Goal: Task Accomplishment & Management: Use online tool/utility

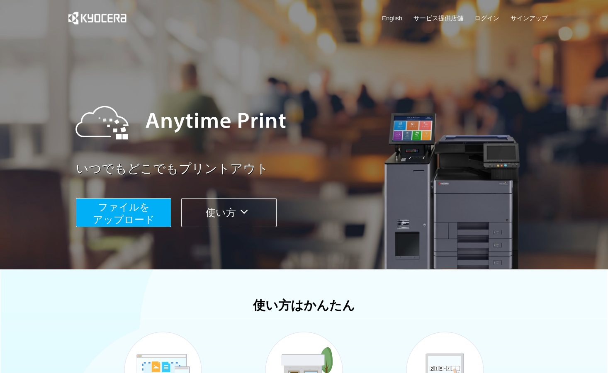
click at [146, 210] on span "ファイルを ​​アップロード" at bounding box center [124, 213] width 62 height 24
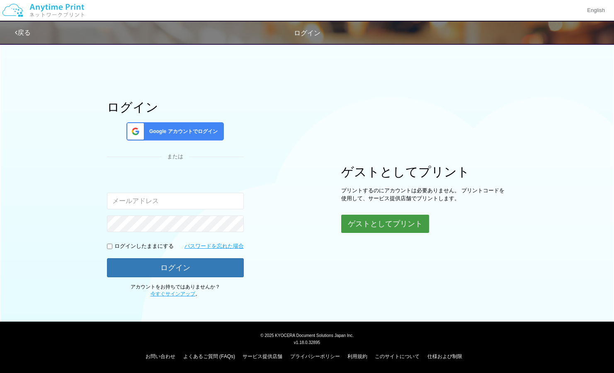
click at [382, 223] on button "ゲストとしてプリント" at bounding box center [385, 224] width 88 height 18
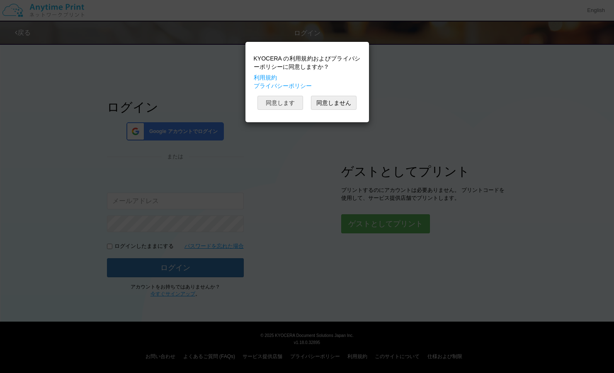
click at [293, 103] on button "同意します" at bounding box center [280, 103] width 46 height 14
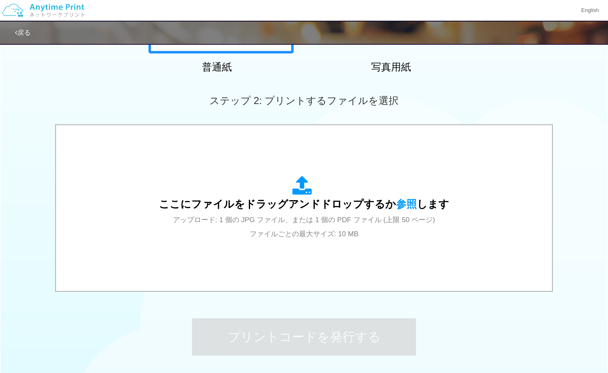
scroll to position [191, 0]
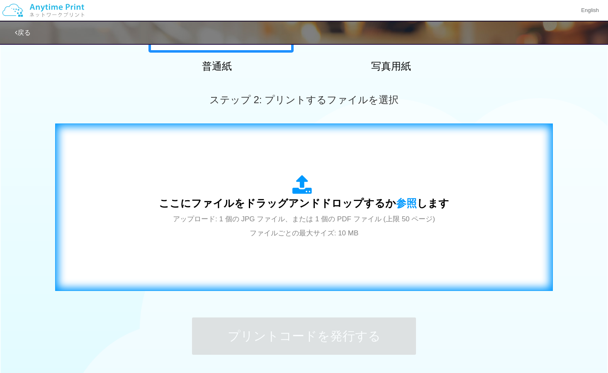
click at [301, 226] on div "ここにファイルをドラッグアンドドロップするか 参照 します アップロード: 1 個の JPG ファイル、または 1 個の PDF ファイル (上限 50 ペー…" at bounding box center [304, 207] width 290 height 65
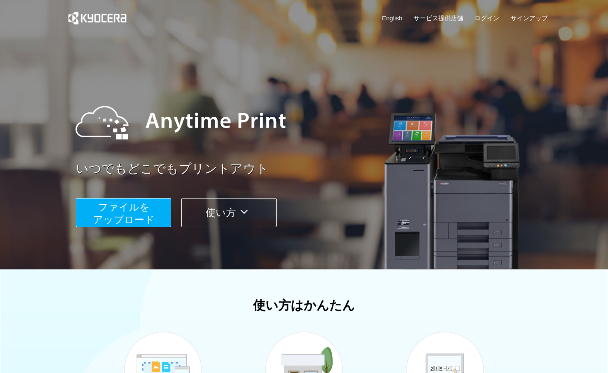
click at [135, 220] on span "ファイルを ​​アップロード" at bounding box center [124, 213] width 62 height 24
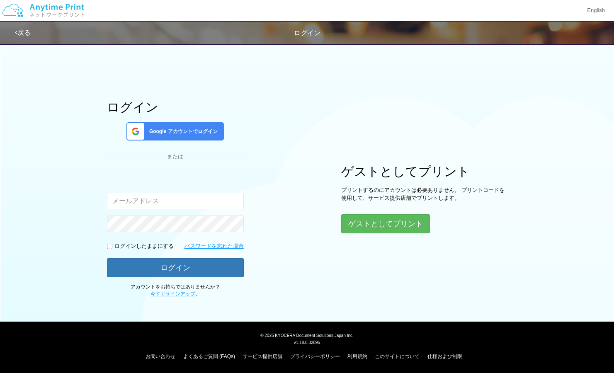
click at [371, 214] on div "ゲストとしてプリント プリントするのにアカウントは必要ありません。 プリントコードを使用して、サービス提供店舗でプリントします。 ゲストとしてプリント" at bounding box center [424, 199] width 166 height 69
click at [377, 229] on button "ゲストとしてプリント" at bounding box center [385, 224] width 88 height 18
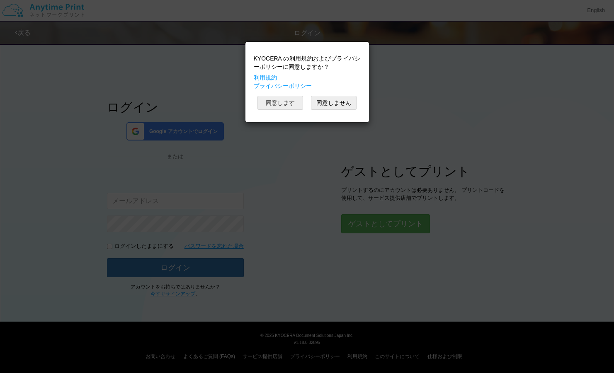
click at [293, 107] on button "同意します" at bounding box center [280, 103] width 46 height 14
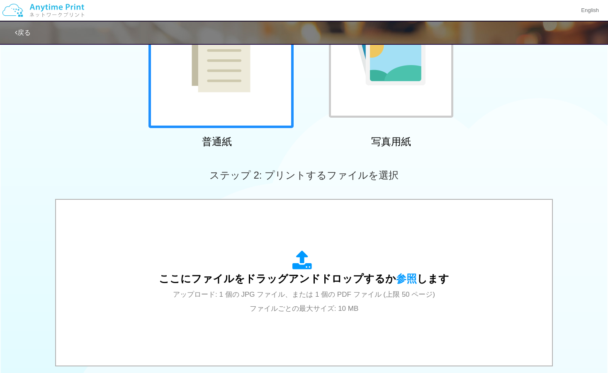
scroll to position [141, 0]
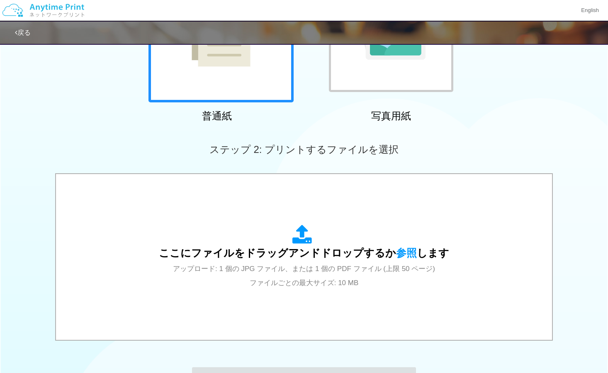
click at [298, 233] on icon at bounding box center [303, 235] width 23 height 21
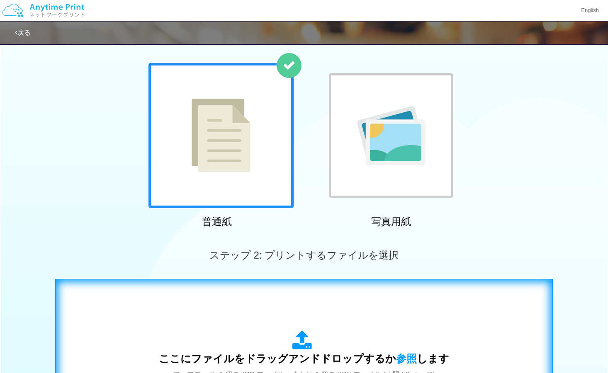
scroll to position [32, 0]
